Goal: Check status: Check status

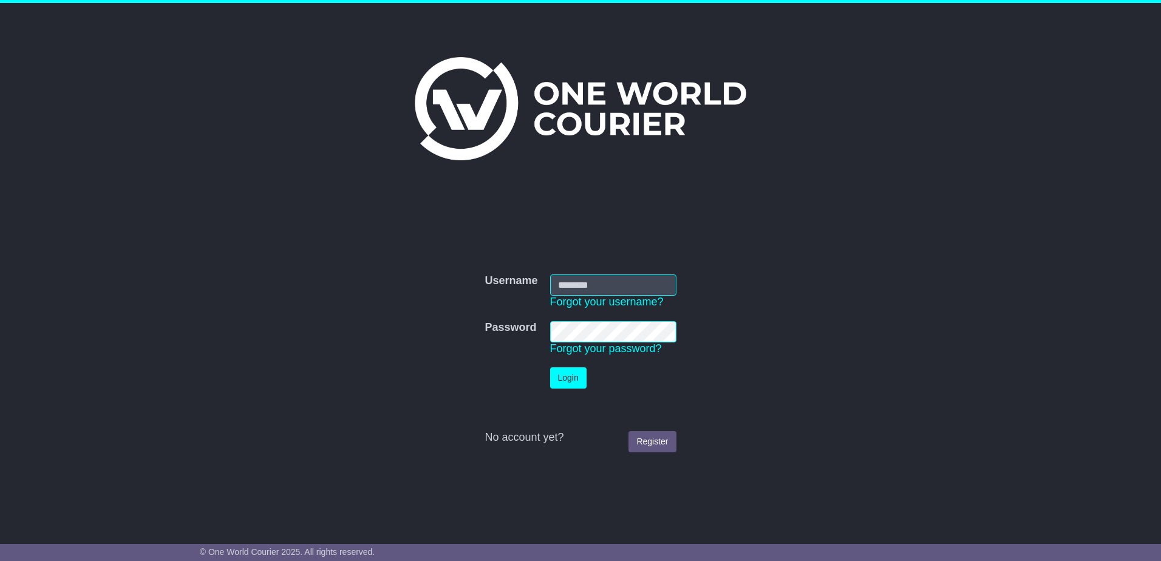
type input "**********"
click at [564, 384] on button "Login" at bounding box center [568, 377] width 36 height 21
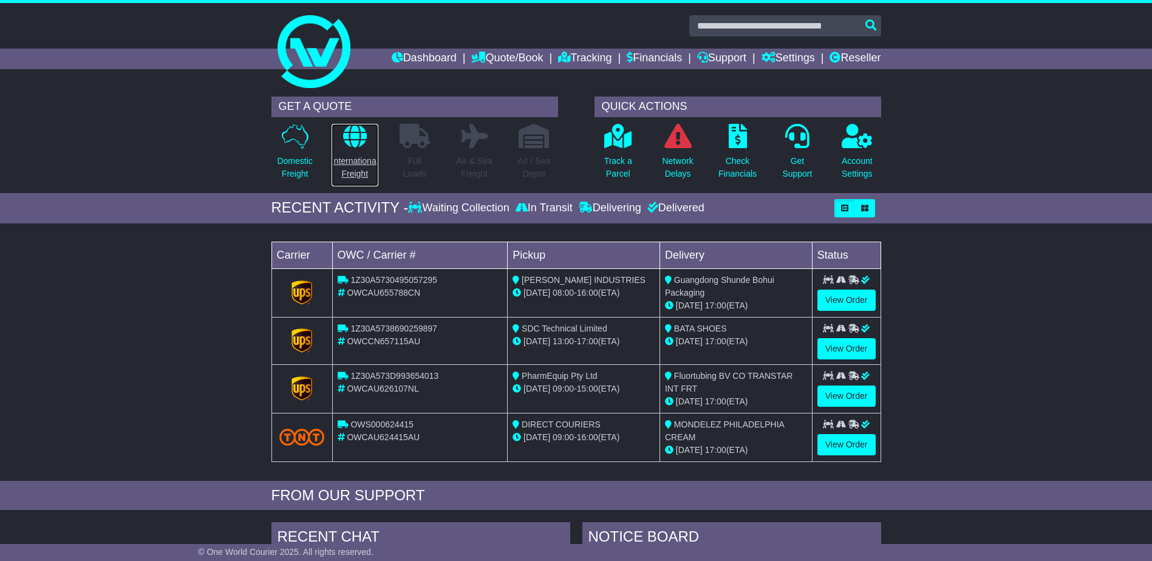
click at [342, 168] on p "International Freight" at bounding box center [355, 168] width 47 height 26
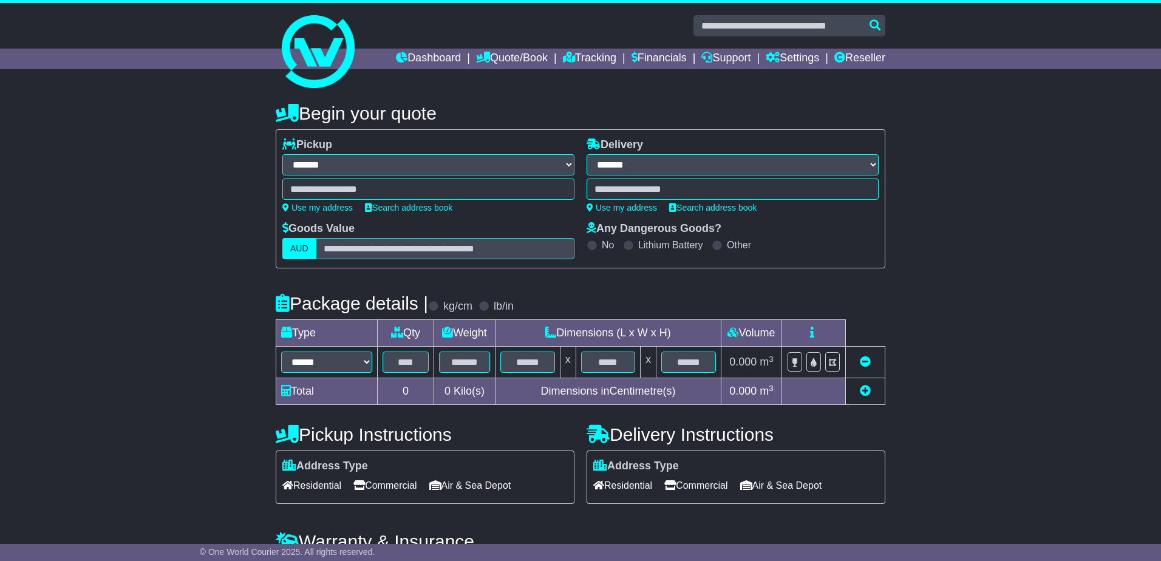
select select "**"
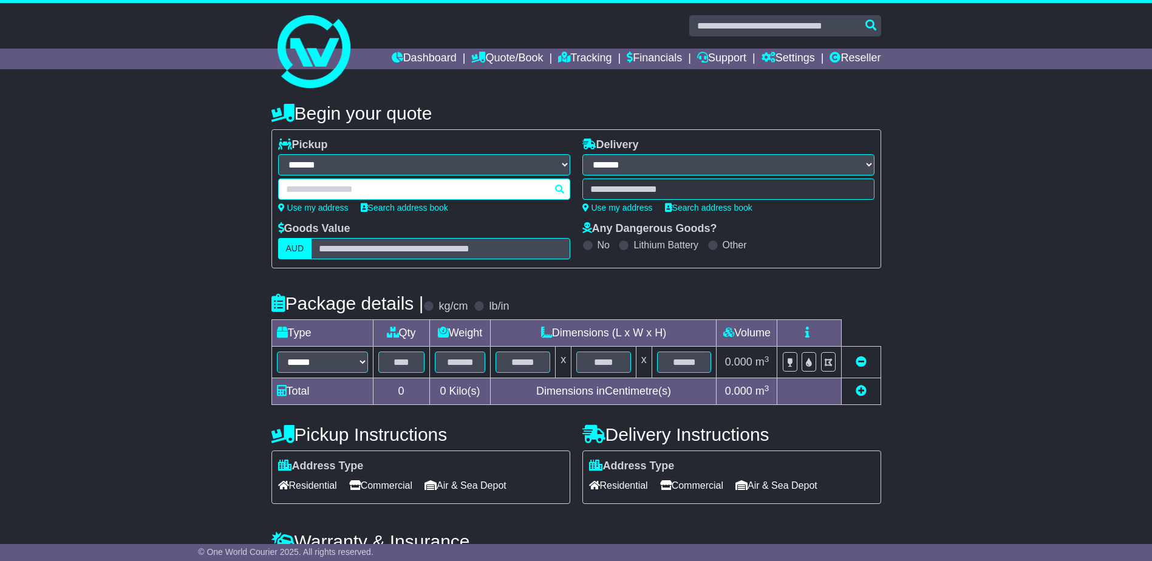
click at [338, 186] on div at bounding box center [424, 189] width 292 height 21
click at [324, 180] on div at bounding box center [424, 189] width 292 height 21
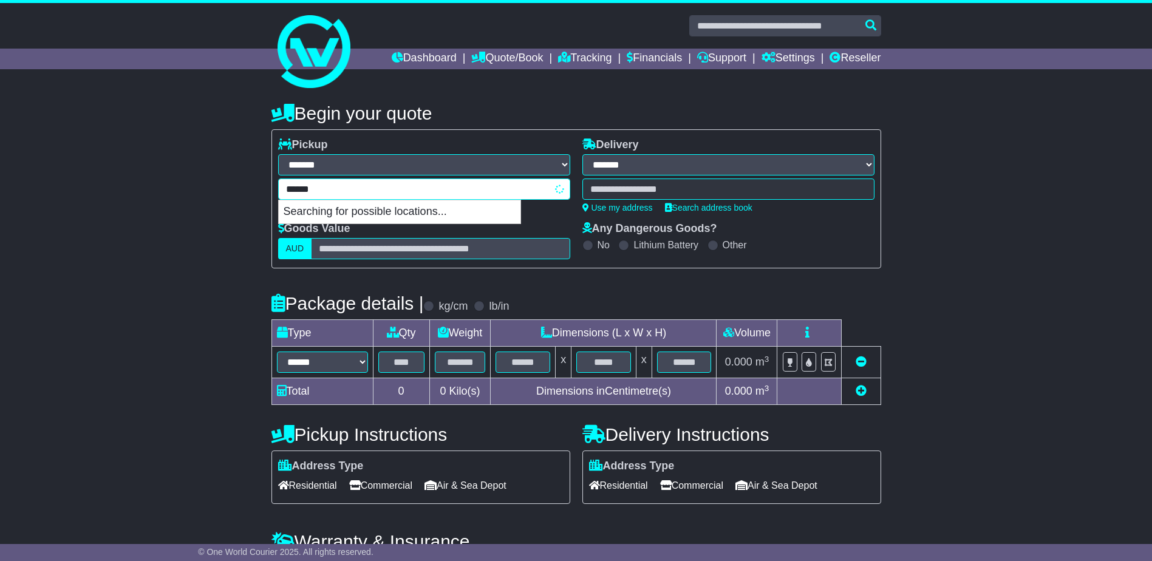
type input "*******"
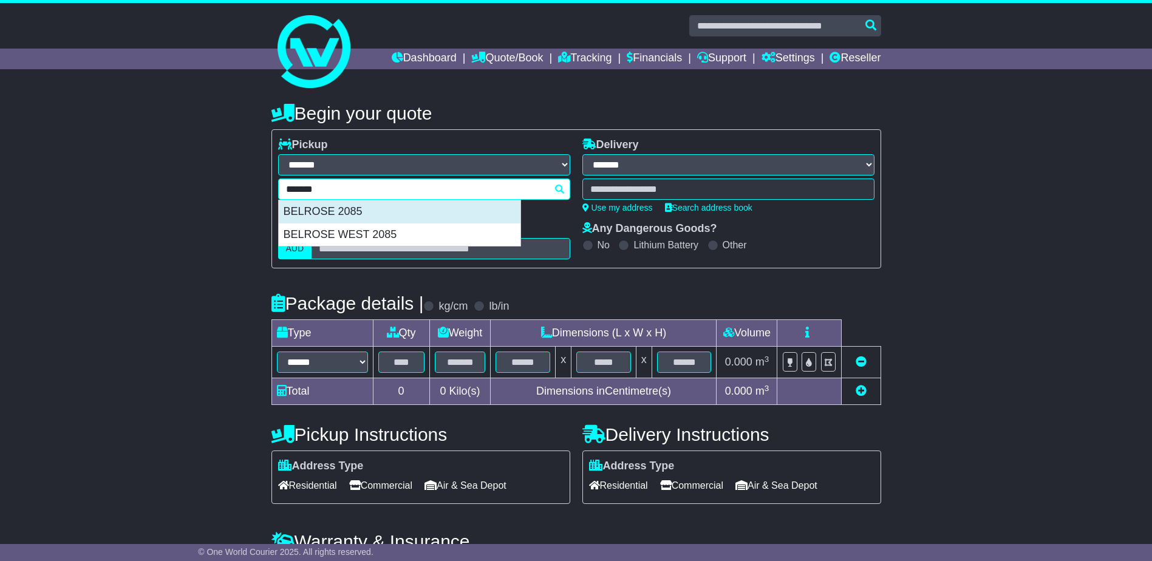
click at [322, 209] on div "BELROSE 2085" at bounding box center [400, 211] width 242 height 23
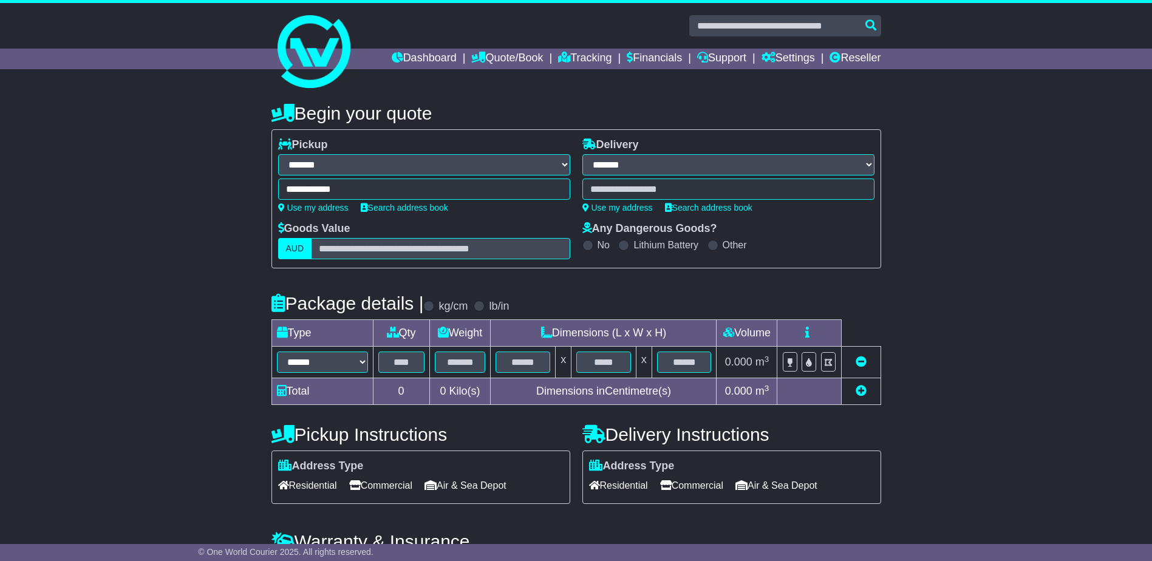
type input "**********"
click at [608, 189] on div at bounding box center [728, 189] width 292 height 21
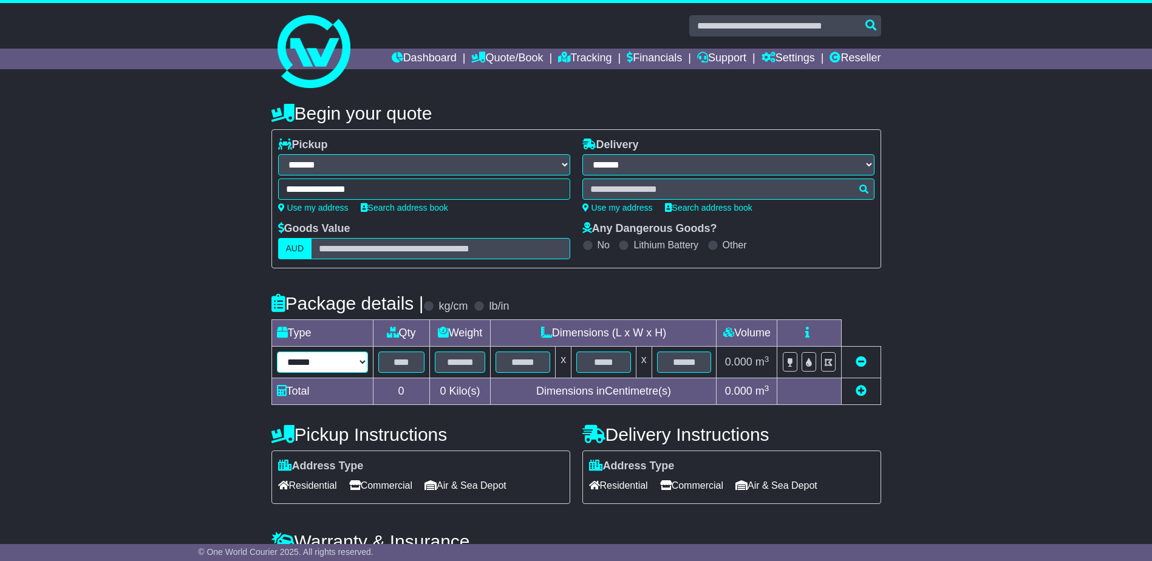
click at [332, 364] on select "****** ****** *** ******** ***** **** **** ****** *** *******" at bounding box center [322, 362] width 91 height 21
select select "*****"
click at [277, 352] on select "****** ****** *** ******** ***** **** **** ****** *** *******" at bounding box center [322, 362] width 91 height 21
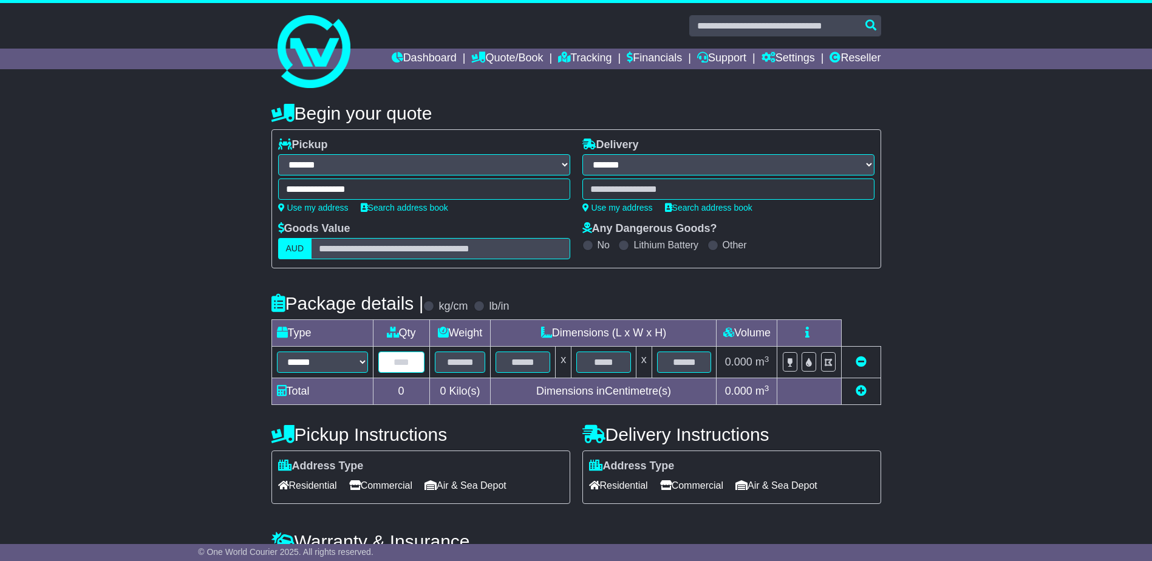
click at [392, 358] on input "text" at bounding box center [401, 362] width 46 height 21
type input "*"
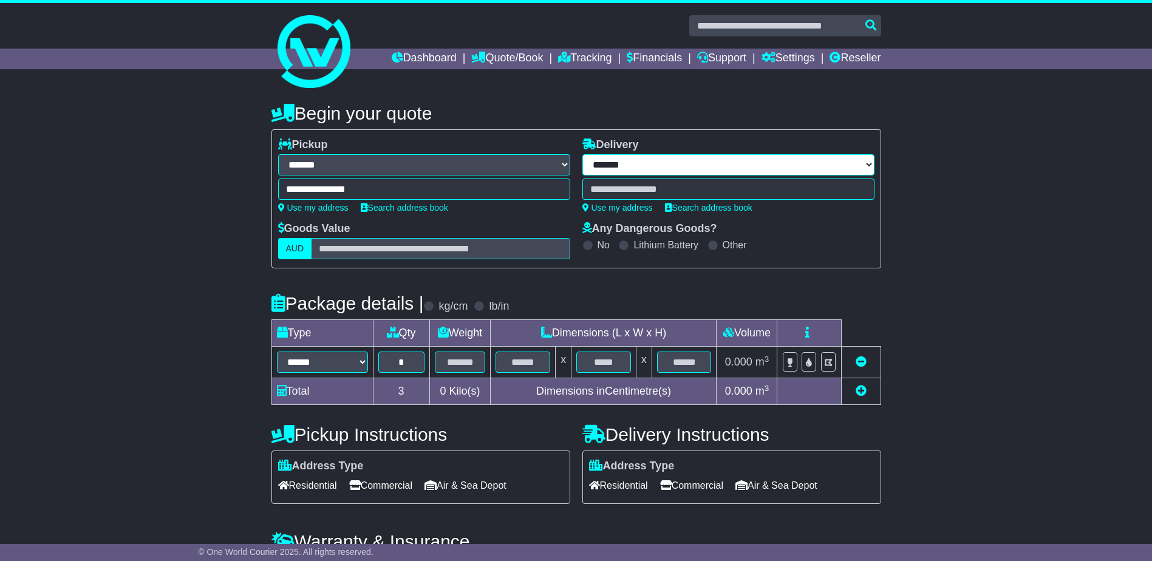
click at [631, 163] on select "**********" at bounding box center [728, 164] width 292 height 21
select select "**"
click at [582, 154] on select "**********" at bounding box center [728, 164] width 292 height 21
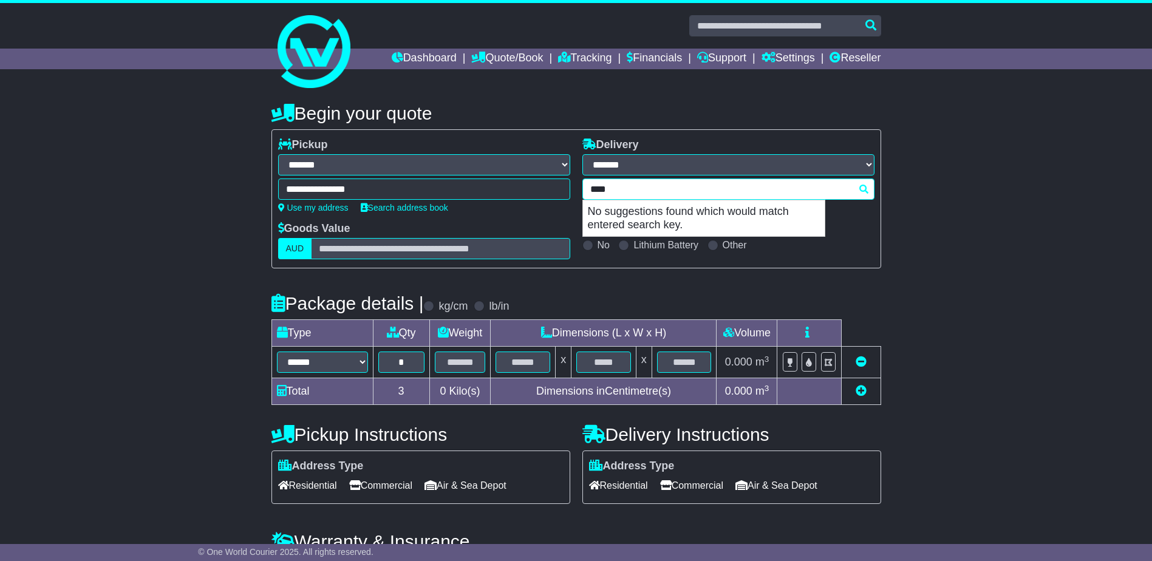
type input "***"
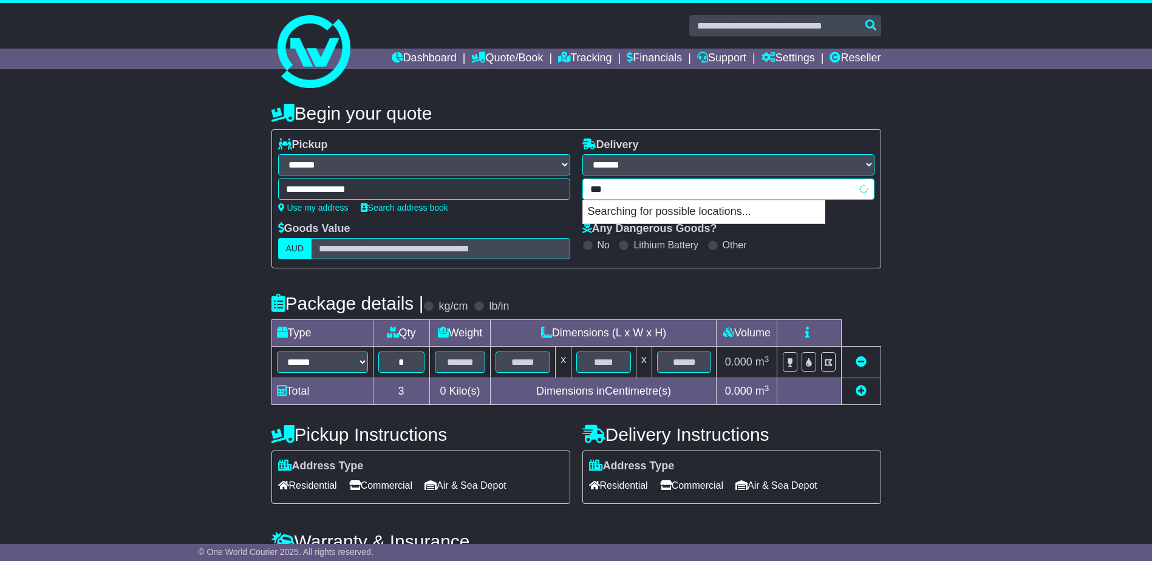
type input "****"
click at [610, 218] on div "NADI" at bounding box center [704, 211] width 242 height 23
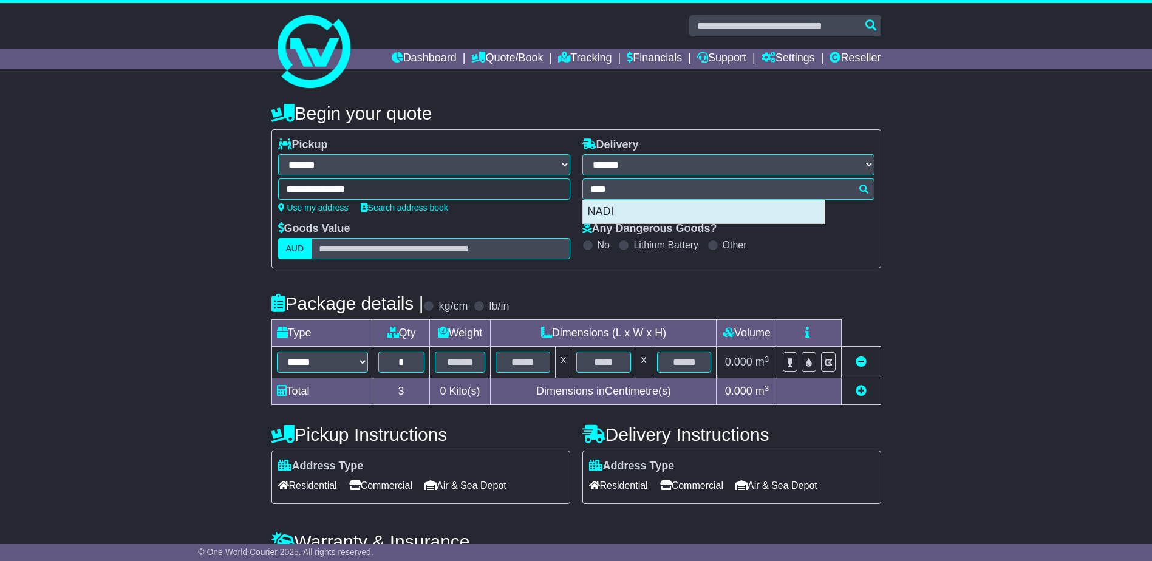
type input "**********"
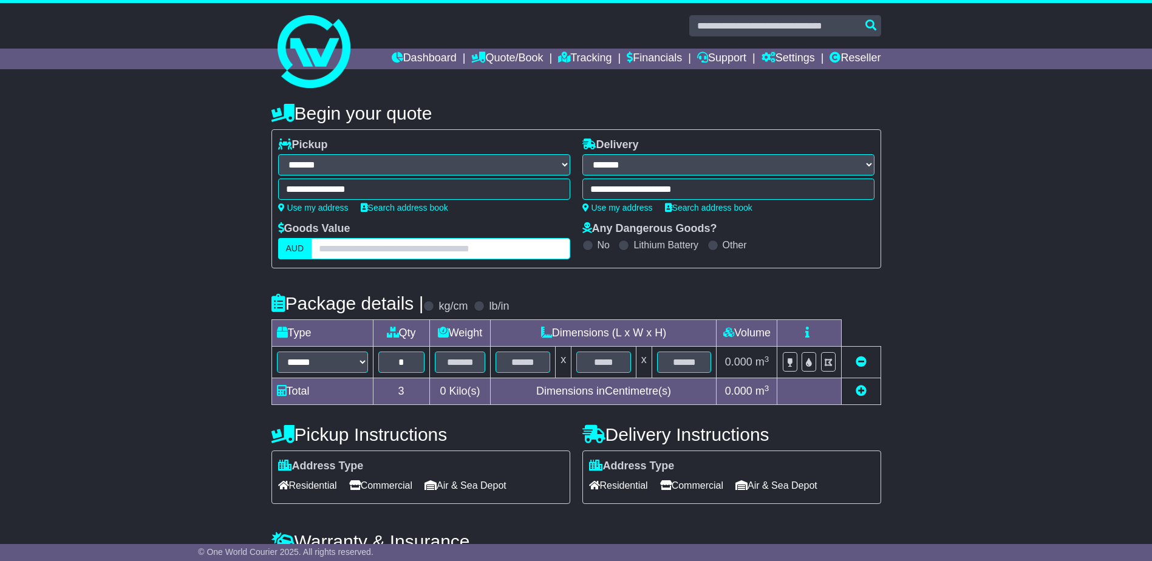
click at [419, 250] on input "text" at bounding box center [440, 248] width 259 height 21
click at [335, 253] on input "text" at bounding box center [440, 248] width 259 height 21
type input "*******"
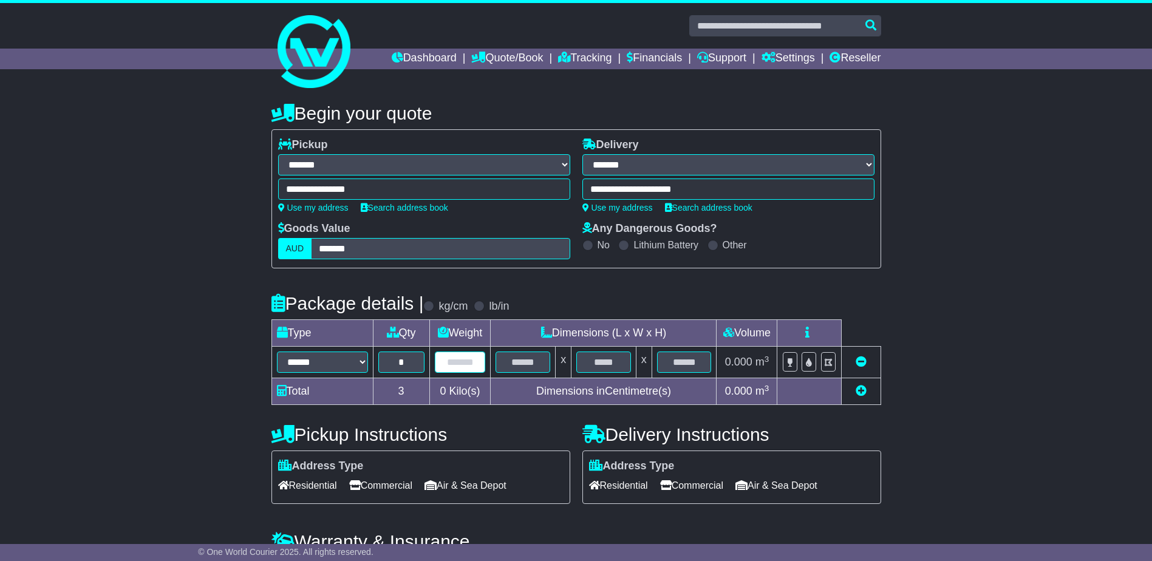
click at [464, 367] on input "text" at bounding box center [460, 362] width 51 height 21
type input "****"
type input "**"
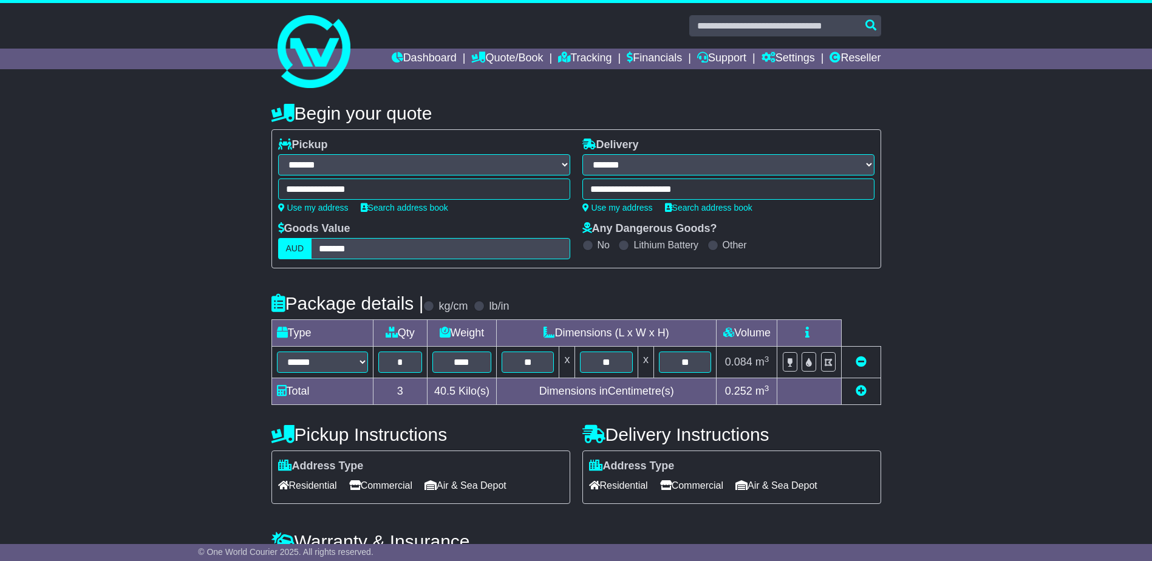
click at [863, 390] on icon at bounding box center [861, 390] width 11 height 11
select select "*****"
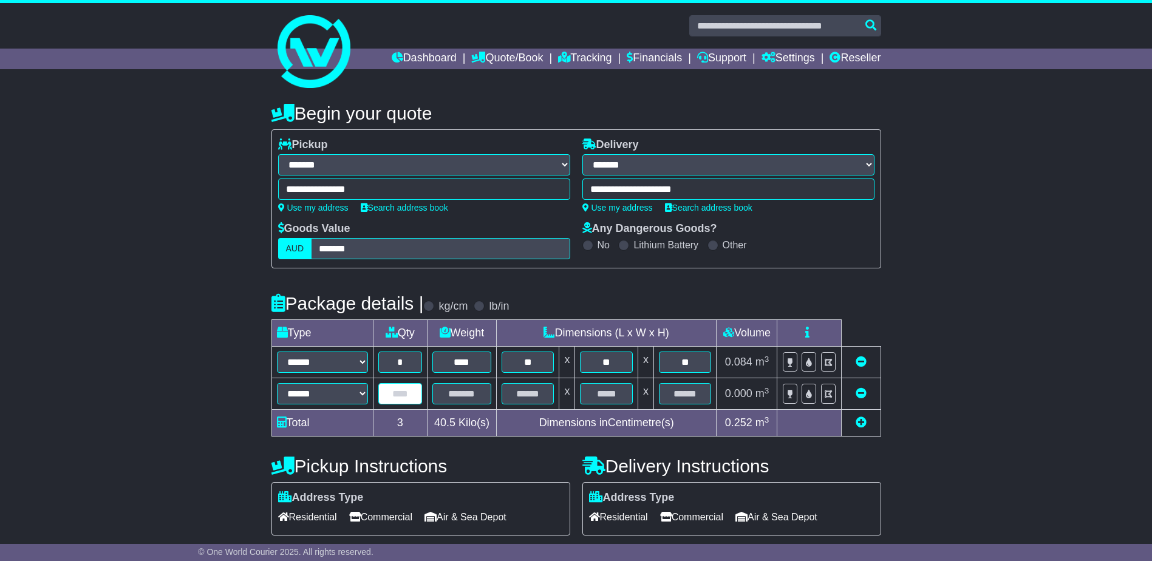
click at [394, 394] on input "text" at bounding box center [400, 393] width 44 height 21
type input "*"
type input "***"
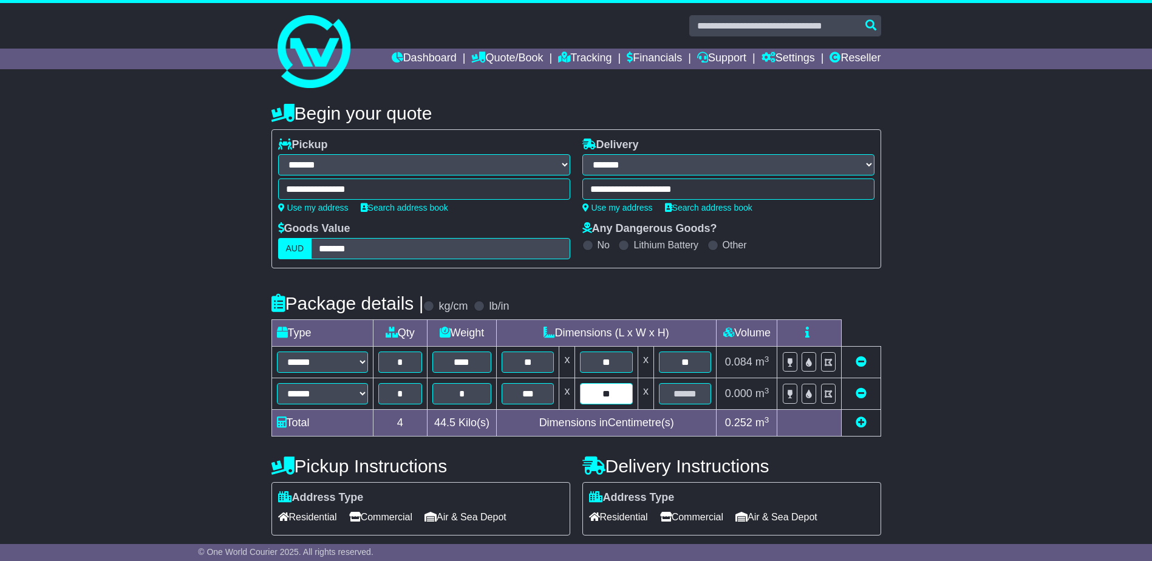
type input "**"
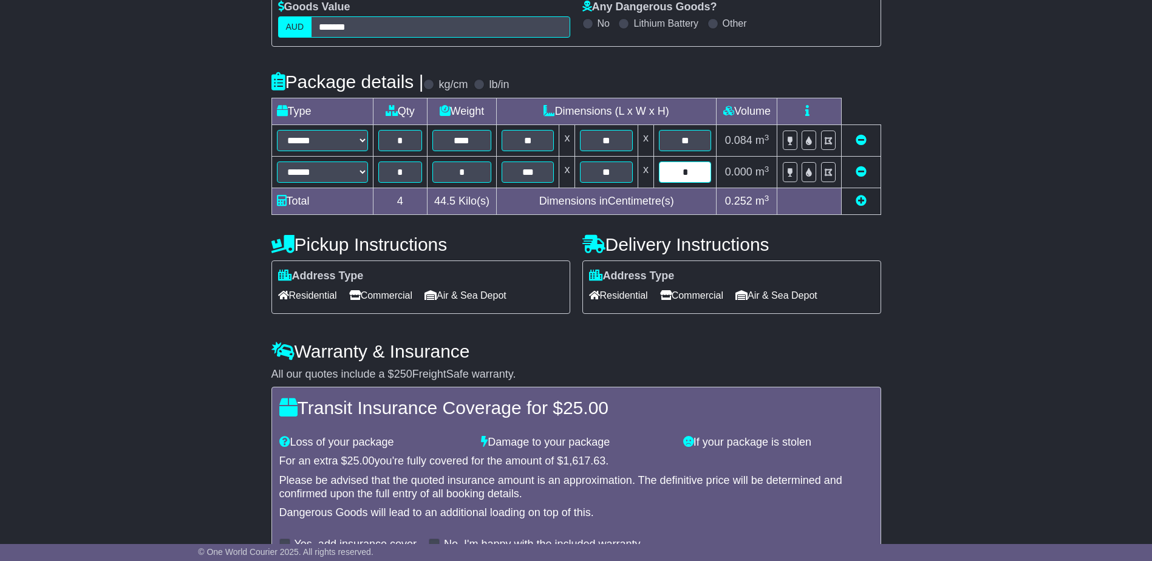
scroll to position [243, 0]
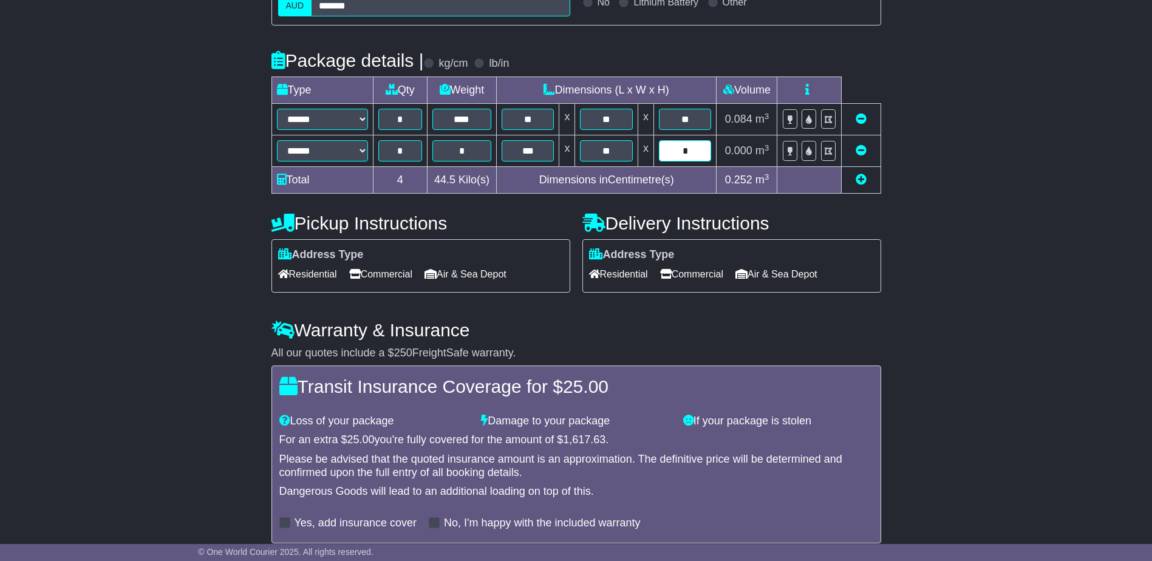
type input "*"
click at [367, 275] on span "Commercial" at bounding box center [380, 274] width 63 height 19
click at [703, 274] on span "Commercial" at bounding box center [691, 274] width 63 height 19
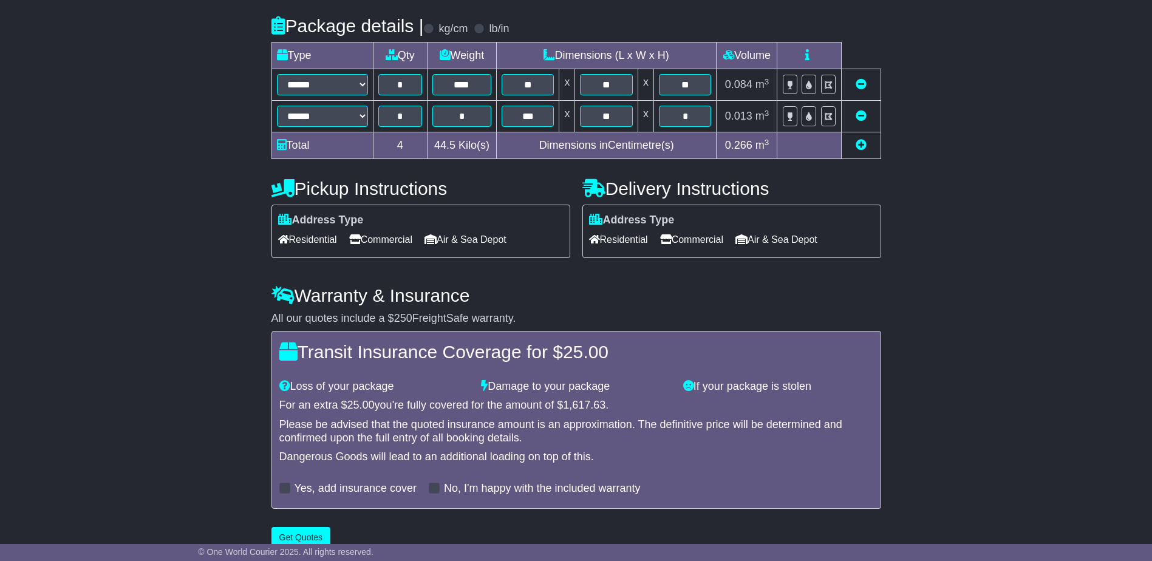
scroll to position [296, 0]
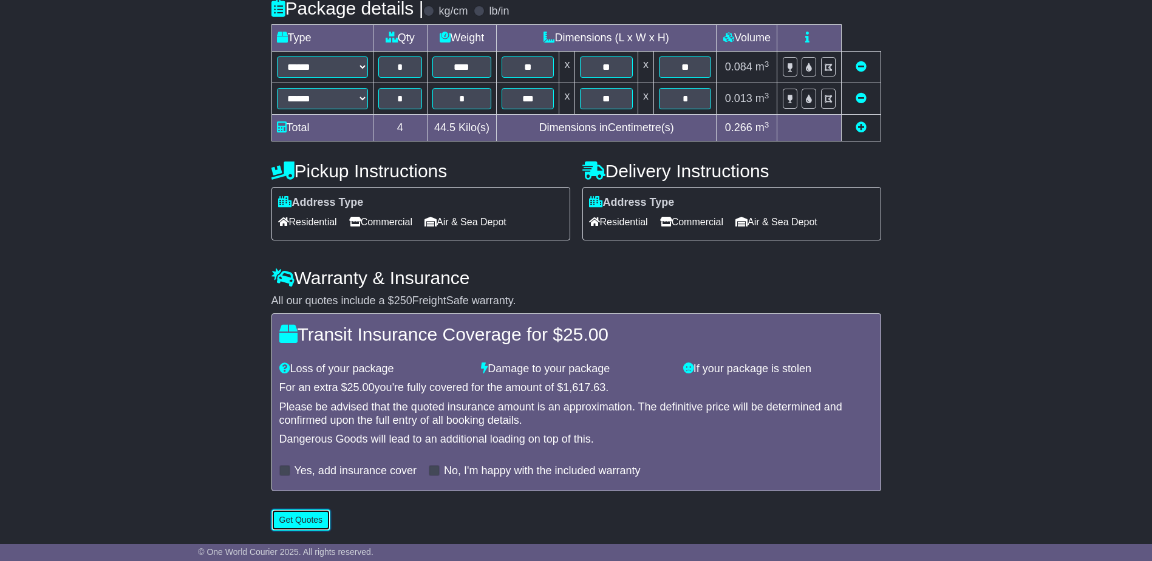
click at [305, 516] on button "Get Quotes" at bounding box center [301, 519] width 60 height 21
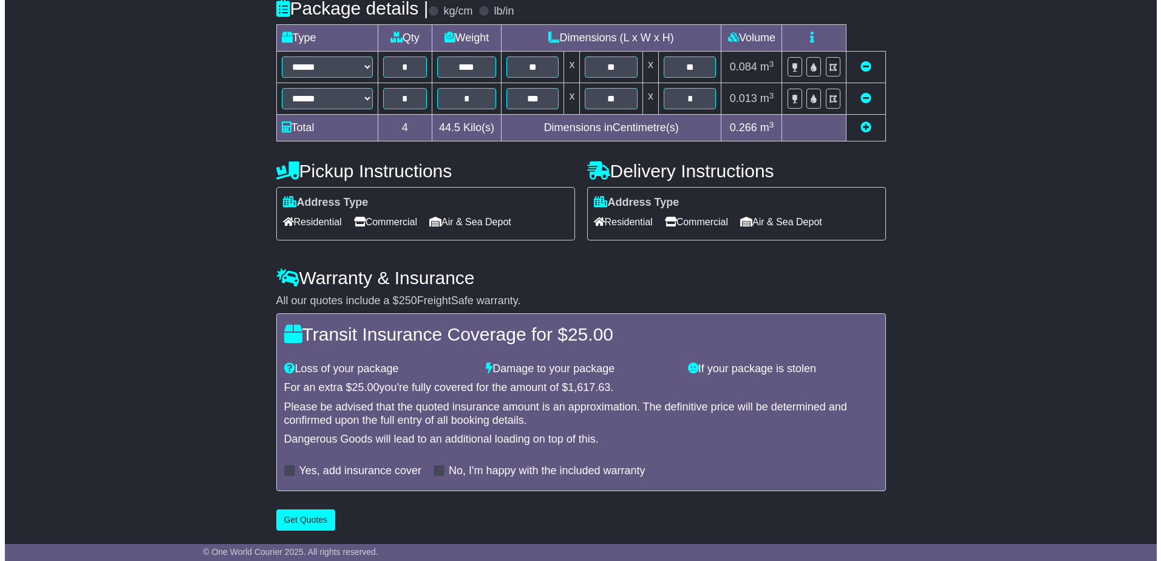
scroll to position [0, 0]
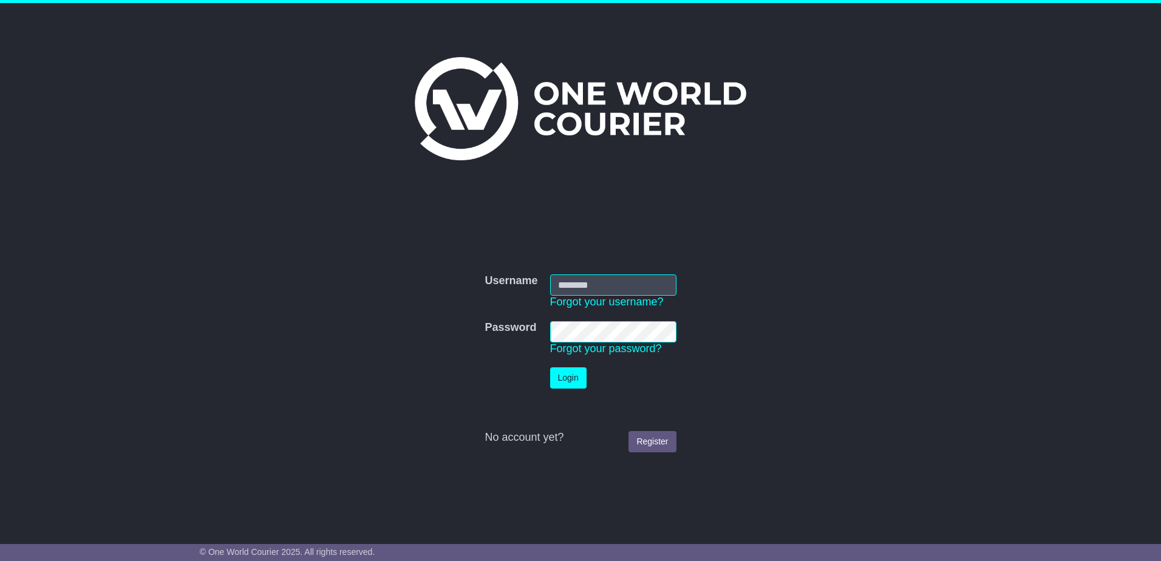
type input "**********"
click at [575, 376] on button "Login" at bounding box center [568, 377] width 36 height 21
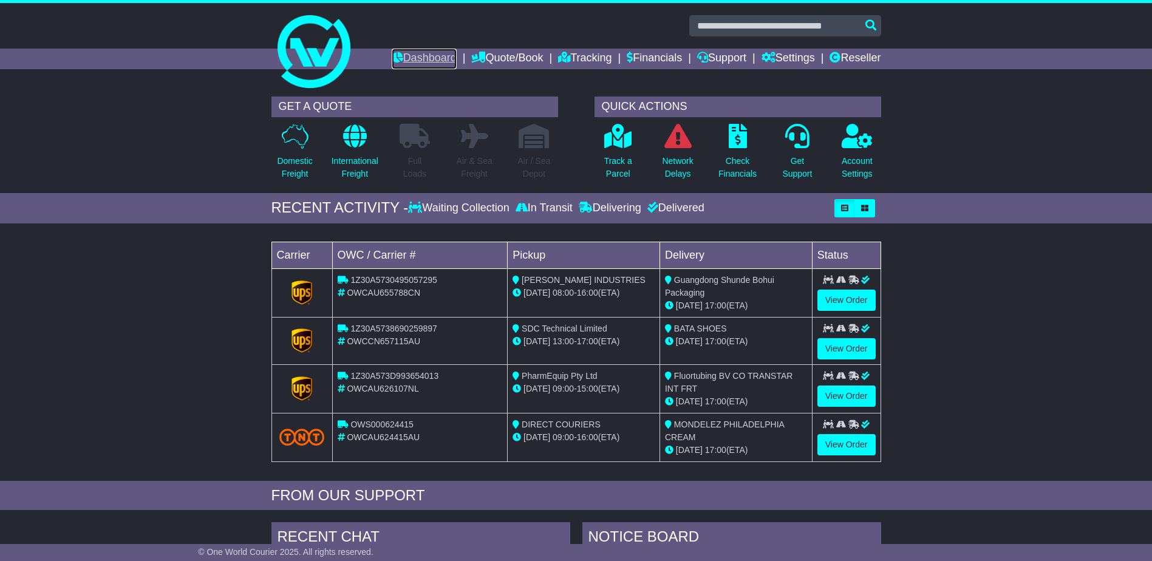
click at [403, 55] on link "Dashboard" at bounding box center [424, 59] width 65 height 21
click at [438, 206] on div "Waiting Collection" at bounding box center [460, 208] width 104 height 13
click at [430, 214] on div "Waiting Collection" at bounding box center [460, 208] width 104 height 13
click at [457, 203] on div "Waiting Collection" at bounding box center [460, 208] width 104 height 13
click at [590, 64] on link "Tracking" at bounding box center [584, 59] width 53 height 21
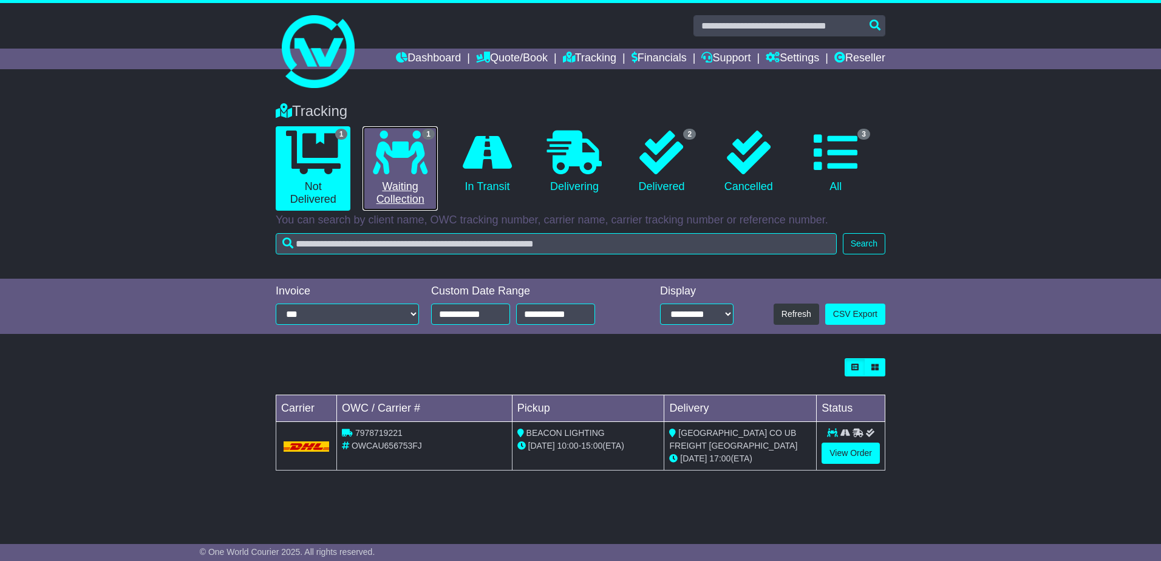
click at [400, 154] on icon at bounding box center [400, 153] width 55 height 44
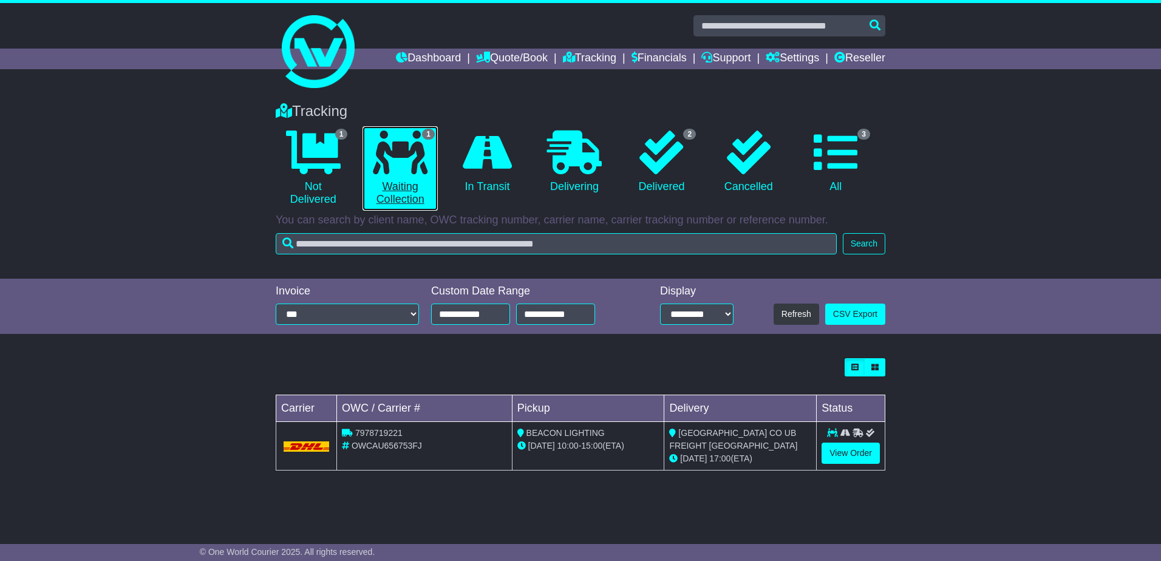
click at [397, 188] on link "1 Waiting Collection" at bounding box center [400, 168] width 75 height 84
click at [840, 452] on link "View Order" at bounding box center [851, 453] width 58 height 21
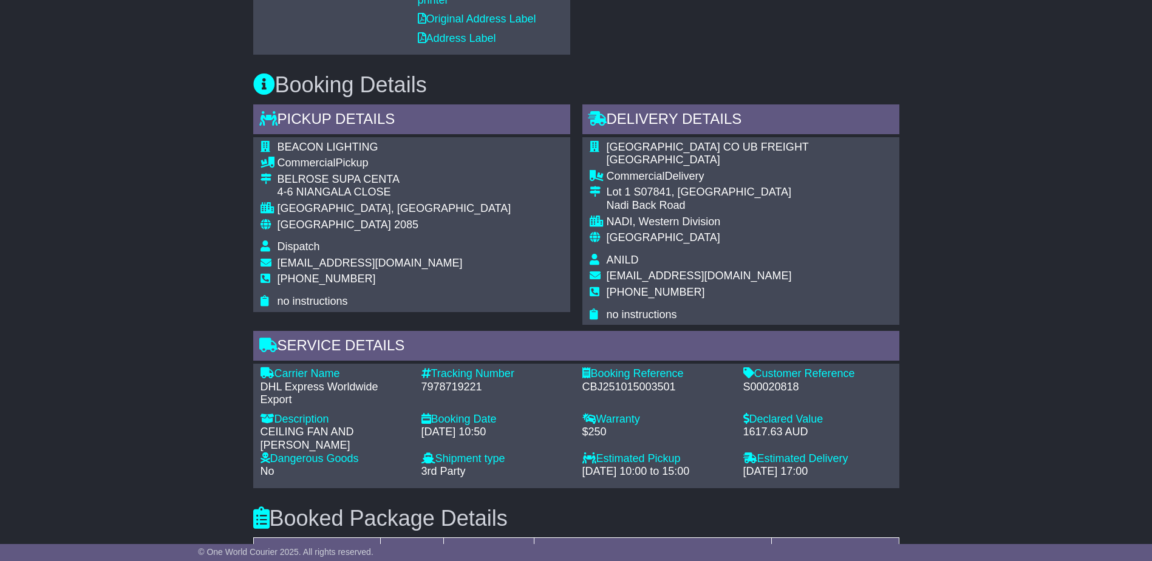
scroll to position [668, 0]
drag, startPoint x: 276, startPoint y: 143, endPoint x: 313, endPoint y: 148, distance: 38.0
click at [313, 148] on tr "BEACON LIGHTING" at bounding box center [386, 148] width 251 height 16
drag, startPoint x: 313, startPoint y: 148, endPoint x: 290, endPoint y: 143, distance: 23.6
click at [290, 143] on span "BEACON LIGHTING" at bounding box center [328, 146] width 101 height 12
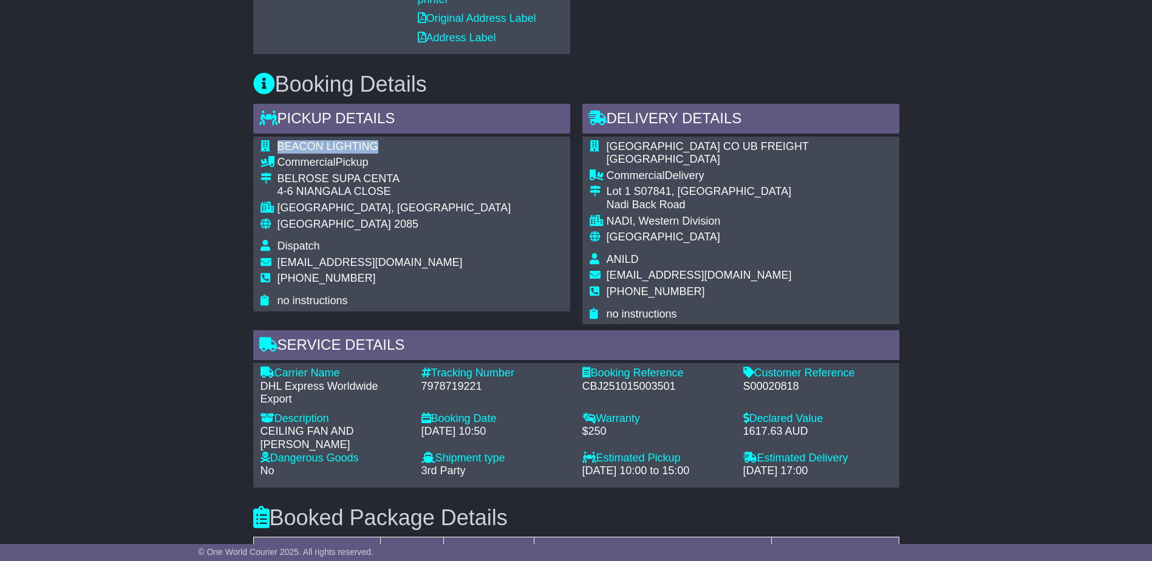
drag, startPoint x: 290, startPoint y: 143, endPoint x: 368, endPoint y: 148, distance: 77.9
click at [368, 148] on span "BEACON LIGHTING" at bounding box center [328, 146] width 101 height 12
copy span "BEACON LIGHTING"
click at [282, 262] on span "[EMAIL_ADDRESS][DOMAIN_NAME]" at bounding box center [370, 262] width 185 height 12
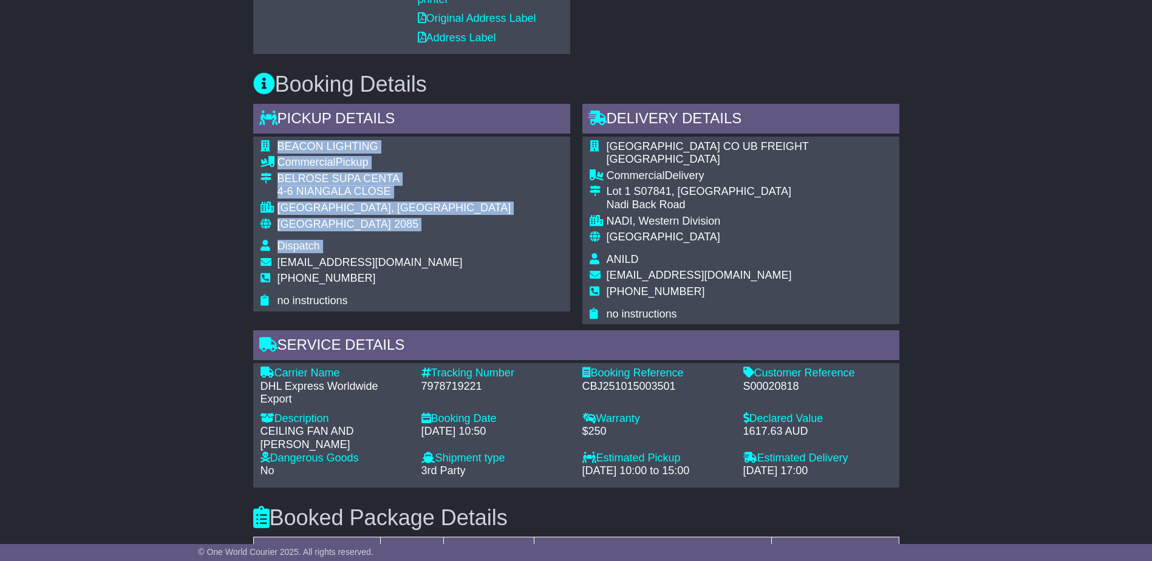
drag, startPoint x: 278, startPoint y: 261, endPoint x: 435, endPoint y: 264, distance: 157.3
click at [435, 264] on div "BEACON LIGHTING Commercial Pickup BELROSE SUPA CENTA 4-6 NIANGALA CLOSE [GEOGRA…" at bounding box center [411, 224] width 317 height 175
drag, startPoint x: 435, startPoint y: 264, endPoint x: 425, endPoint y: 264, distance: 9.7
click at [425, 264] on span "[EMAIL_ADDRESS][DOMAIN_NAME]" at bounding box center [370, 262] width 185 height 12
drag, startPoint x: 436, startPoint y: 261, endPoint x: 290, endPoint y: 257, distance: 145.8
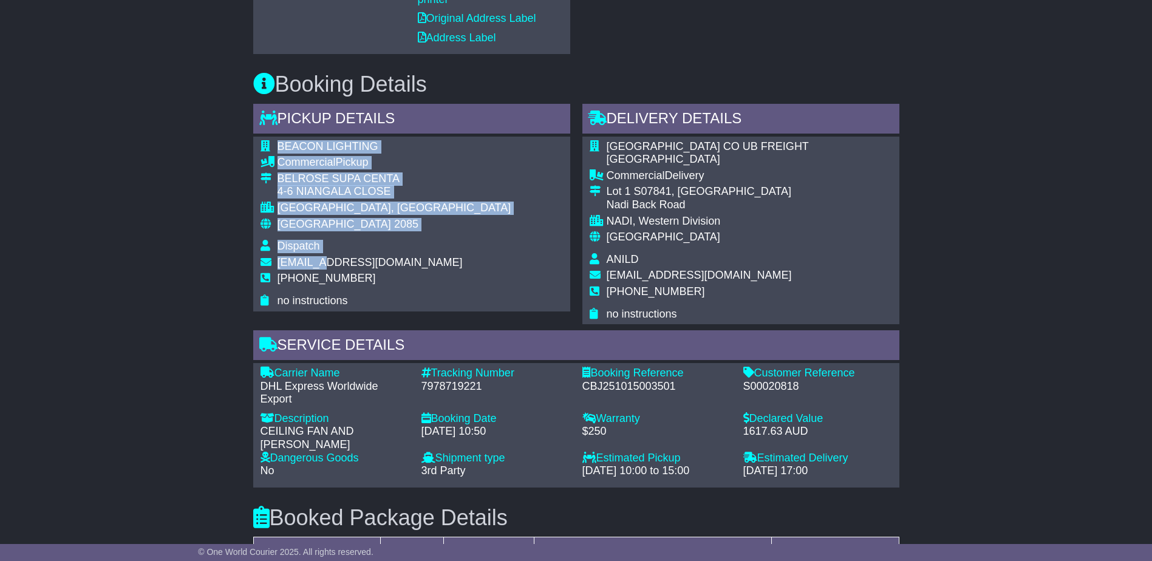
click at [290, 257] on div "BEACON LIGHTING Commercial Pickup BELROSE SUPA CENTA 4-6 NIANGALA CLOSE [GEOGRA…" at bounding box center [411, 224] width 317 height 175
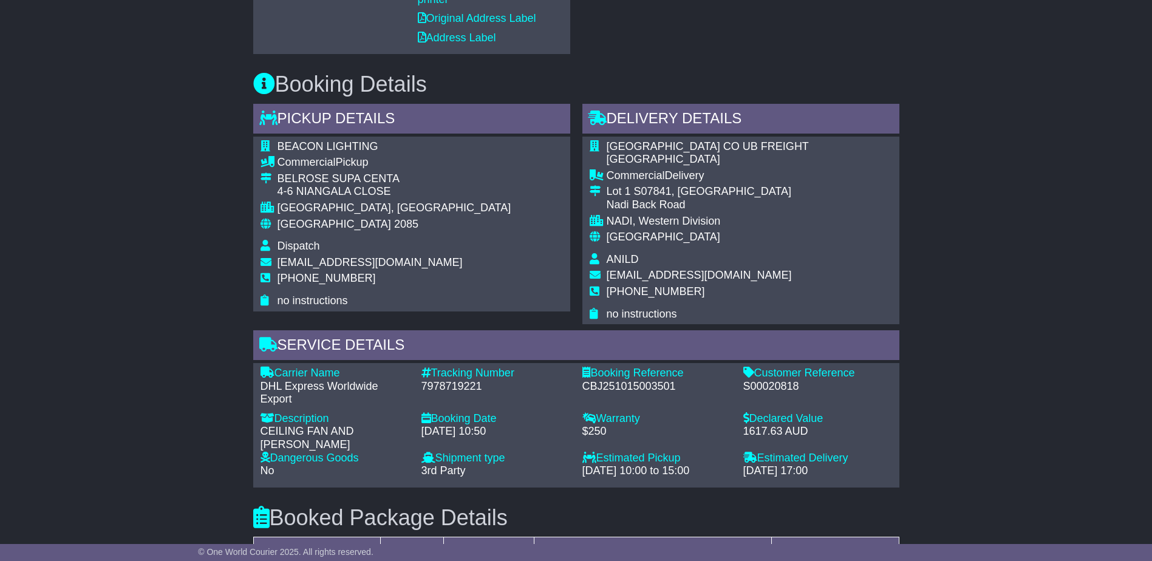
drag, startPoint x: 290, startPoint y: 257, endPoint x: 281, endPoint y: 262, distance: 10.3
click at [281, 262] on span "[EMAIL_ADDRESS][DOMAIN_NAME]" at bounding box center [370, 262] width 185 height 12
drag, startPoint x: 279, startPoint y: 258, endPoint x: 431, endPoint y: 263, distance: 151.3
click at [431, 263] on span "[EMAIL_ADDRESS][DOMAIN_NAME]" at bounding box center [370, 262] width 185 height 12
copy span "[EMAIL_ADDRESS][DOMAIN_NAME]"
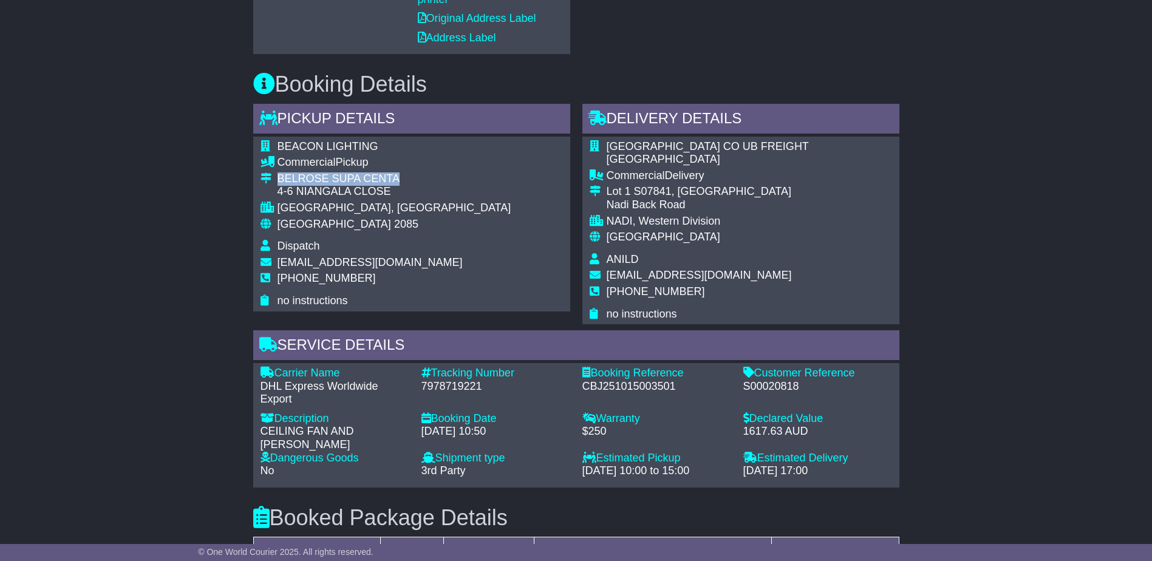
drag, startPoint x: 277, startPoint y: 179, endPoint x: 389, endPoint y: 180, distance: 111.7
click at [389, 180] on div "BELROSE SUPA CENTA" at bounding box center [395, 178] width 234 height 13
drag, startPoint x: 389, startPoint y: 180, endPoint x: 378, endPoint y: 177, distance: 11.3
copy div "BELROSE SUPA CENTA"
drag, startPoint x: 276, startPoint y: 191, endPoint x: 380, endPoint y: 195, distance: 103.3
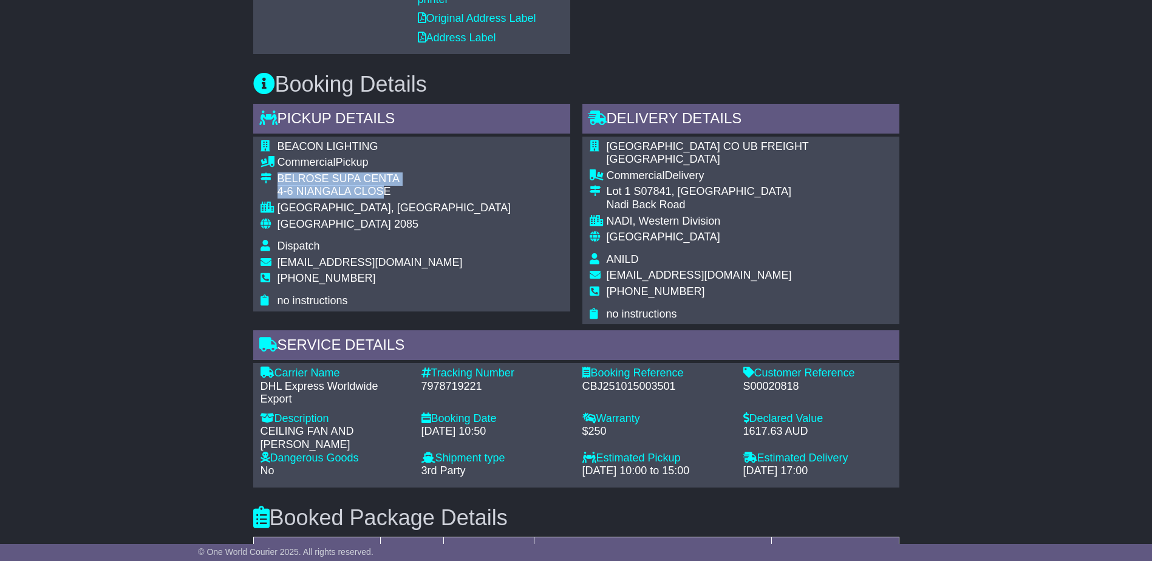
click at [380, 195] on tr "BELROSE SUPA CENTA 4-6 NIANGALA CLOSE" at bounding box center [386, 186] width 251 height 29
click at [380, 196] on div "4-6 NIANGALA CLOSE" at bounding box center [395, 191] width 234 height 13
drag, startPoint x: 383, startPoint y: 191, endPoint x: 277, endPoint y: 189, distance: 106.3
click at [278, 189] on div "4-6 NIANGALA CLOSE" at bounding box center [395, 191] width 234 height 13
copy div "4-6 NIANGALA CLOSE"
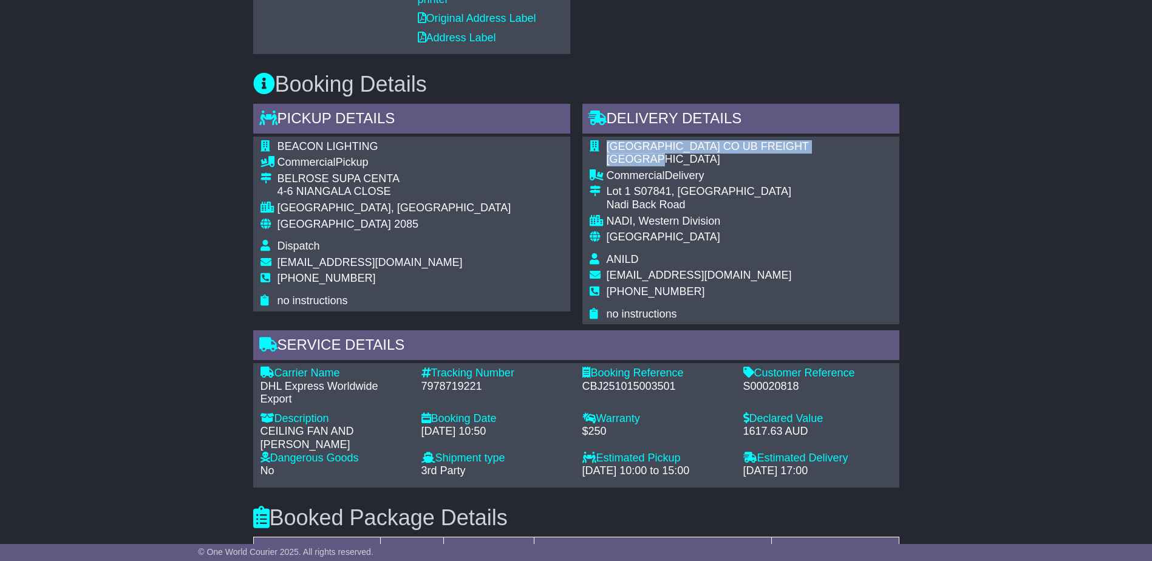
drag, startPoint x: 608, startPoint y: 149, endPoint x: 836, endPoint y: 148, distance: 227.1
click at [809, 148] on span "[GEOGRAPHIC_DATA] CO UB FREIGHT [GEOGRAPHIC_DATA]" at bounding box center [708, 153] width 202 height 26
drag, startPoint x: 836, startPoint y: 148, endPoint x: 825, endPoint y: 143, distance: 11.7
copy span "[GEOGRAPHIC_DATA] CO UB FREIGHT [GEOGRAPHIC_DATA]"
drag, startPoint x: 608, startPoint y: 175, endPoint x: 791, endPoint y: 180, distance: 182.8
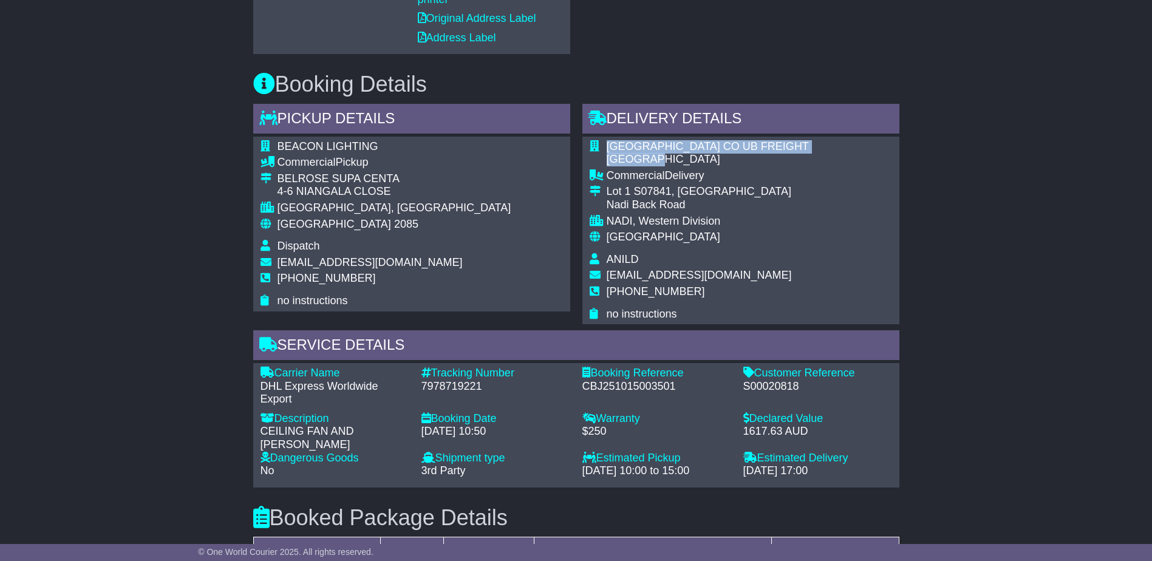
click at [791, 185] on div "Lot 1 S07841, [GEOGRAPHIC_DATA]" at bounding box center [749, 191] width 285 height 13
drag, startPoint x: 791, startPoint y: 180, endPoint x: 781, endPoint y: 177, distance: 10.0
copy div "Lot 1 S07841, [GEOGRAPHIC_DATA]"
drag, startPoint x: 607, startPoint y: 189, endPoint x: 683, endPoint y: 189, distance: 76.5
click at [683, 199] on div "Nadi Back Road" at bounding box center [749, 205] width 285 height 13
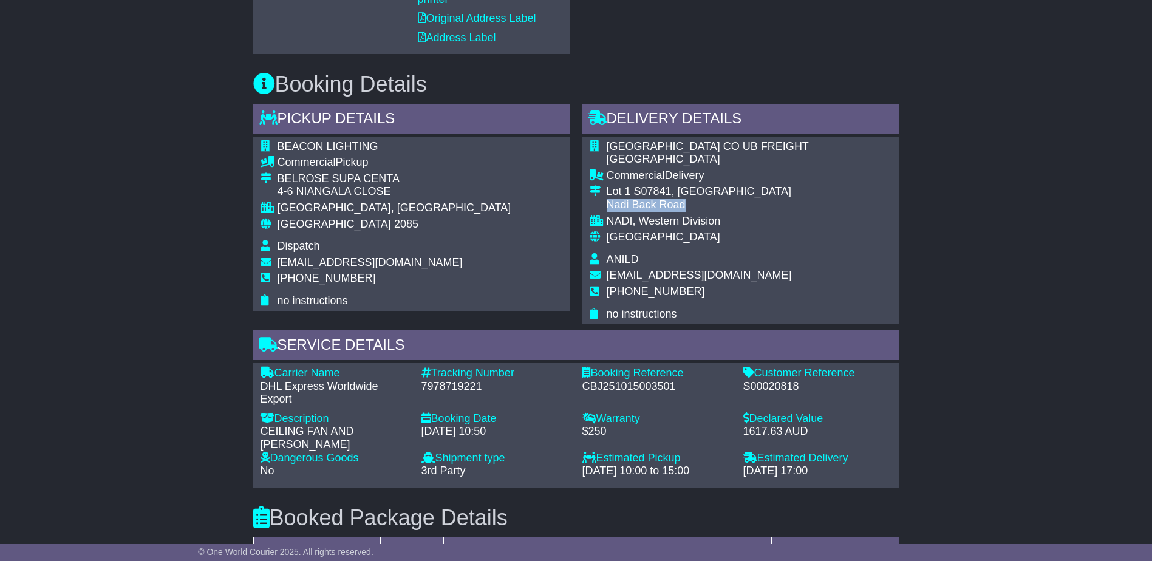
copy div "Nadi Back Road"
drag, startPoint x: 609, startPoint y: 246, endPoint x: 635, endPoint y: 243, distance: 26.2
click at [635, 253] on span "ANILD" at bounding box center [623, 259] width 32 height 12
copy span "ANILD"
drag, startPoint x: 607, startPoint y: 262, endPoint x: 708, endPoint y: 260, distance: 101.4
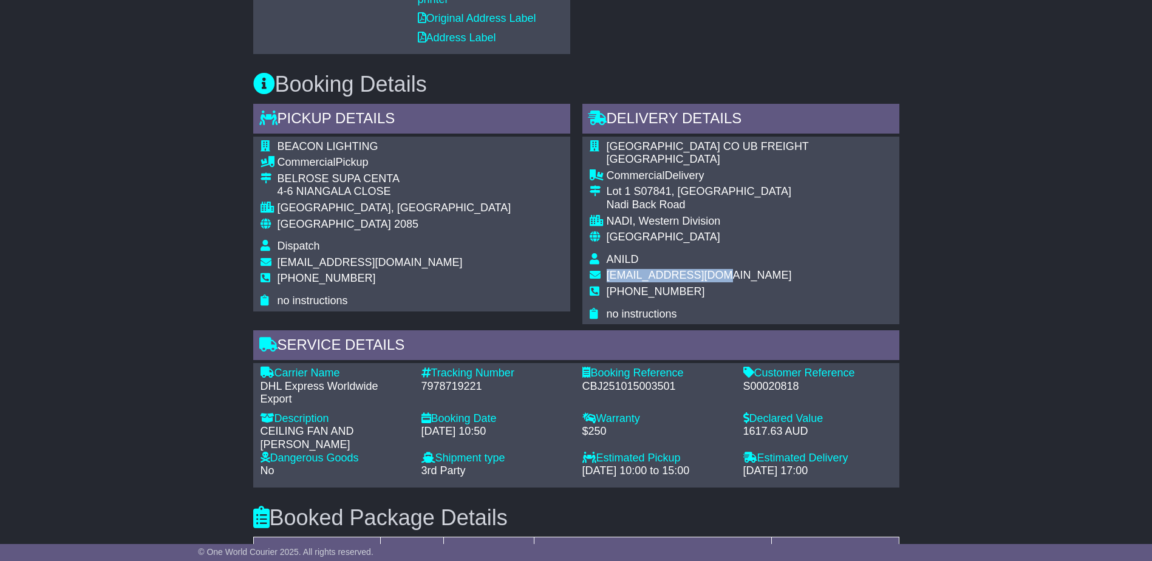
click at [708, 269] on td "[EMAIL_ADDRESS][DOMAIN_NAME]" at bounding box center [749, 277] width 285 height 16
drag, startPoint x: 708, startPoint y: 260, endPoint x: 700, endPoint y: 264, distance: 9.5
copy span "[EMAIL_ADDRESS][DOMAIN_NAME]"
drag, startPoint x: 611, startPoint y: 147, endPoint x: 838, endPoint y: 146, distance: 226.5
click at [838, 146] on div "[GEOGRAPHIC_DATA] CO UB FREIGHT [GEOGRAPHIC_DATA] Commercial Delivery Lot 1 S07…" at bounding box center [740, 231] width 317 height 188
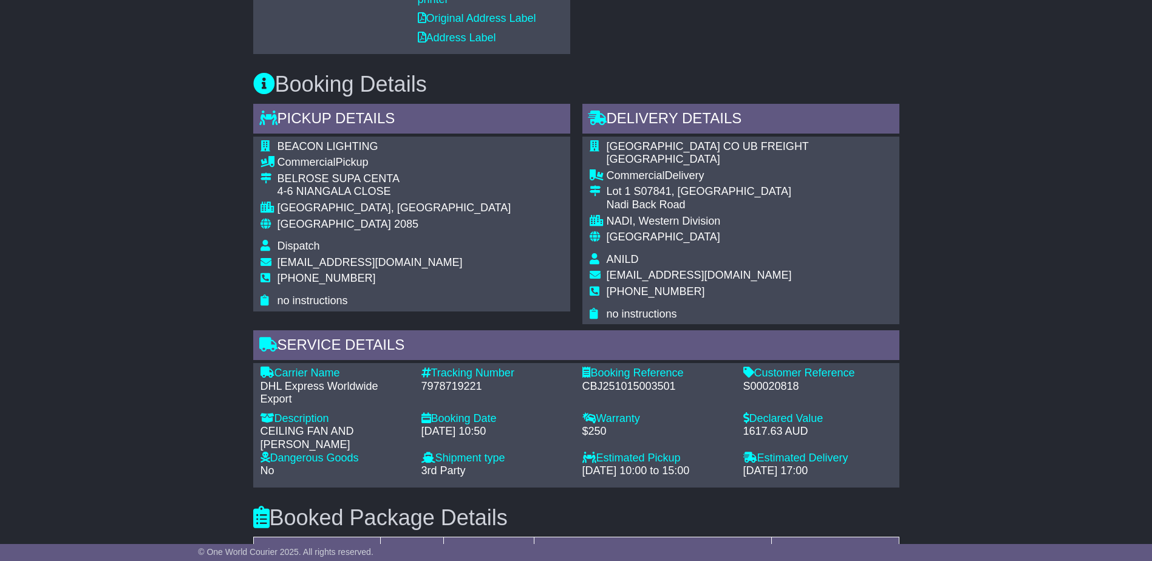
drag, startPoint x: 838, startPoint y: 146, endPoint x: 828, endPoint y: 143, distance: 10.8
click at [809, 143] on span "[GEOGRAPHIC_DATA] CO UB FREIGHT [GEOGRAPHIC_DATA]" at bounding box center [708, 153] width 202 height 26
drag, startPoint x: 837, startPoint y: 146, endPoint x: 772, endPoint y: 143, distance: 65.7
click at [772, 143] on div "[GEOGRAPHIC_DATA] CO UB FREIGHT [GEOGRAPHIC_DATA] Commercial Delivery Lot 1 S07…" at bounding box center [740, 231] width 317 height 188
drag, startPoint x: 772, startPoint y: 143, endPoint x: 732, endPoint y: 152, distance: 41.2
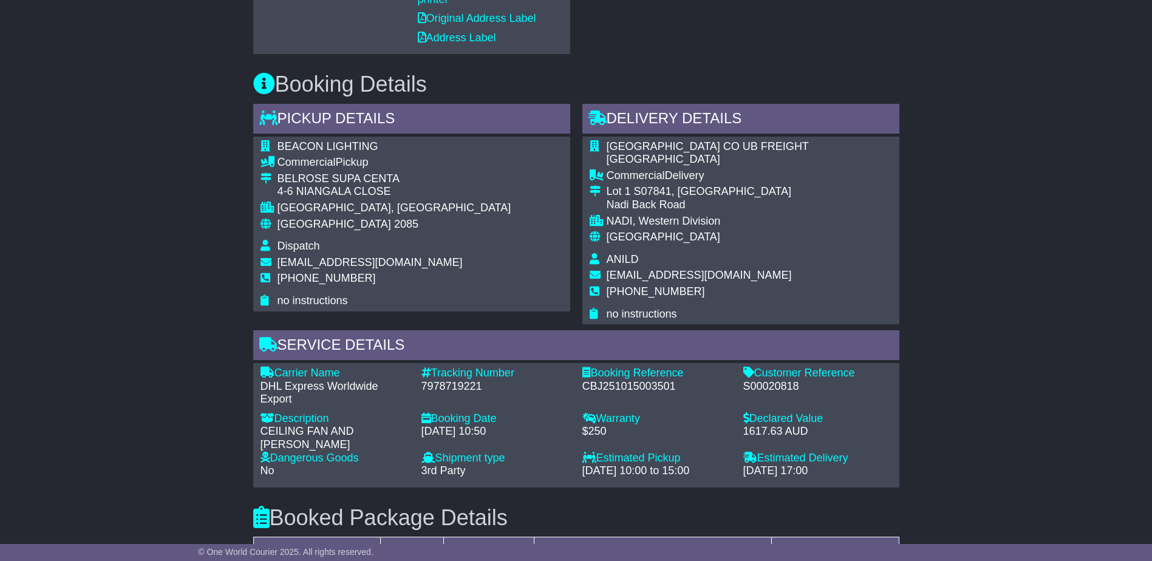
click at [732, 152] on span "[GEOGRAPHIC_DATA] CO UB FREIGHT [GEOGRAPHIC_DATA]" at bounding box center [708, 153] width 202 height 26
drag, startPoint x: 608, startPoint y: 144, endPoint x: 835, endPoint y: 144, distance: 226.5
click at [809, 144] on span "[GEOGRAPHIC_DATA] CO UB FREIGHT [GEOGRAPHIC_DATA]" at bounding box center [708, 153] width 202 height 26
copy span "[GEOGRAPHIC_DATA] CO UB FREIGHT FIJ"
